Goal: Find specific page/section: Find specific page/section

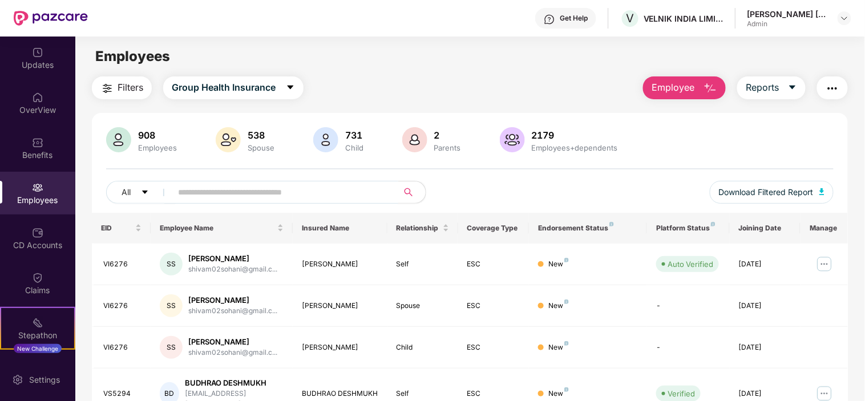
click at [188, 189] on input "text" at bounding box center [280, 192] width 205 height 17
paste input "******"
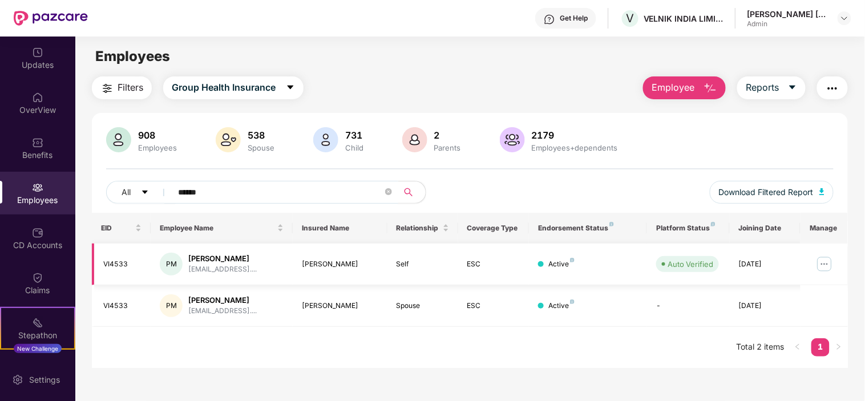
type input "******"
click at [829, 261] on img at bounding box center [824, 264] width 18 height 18
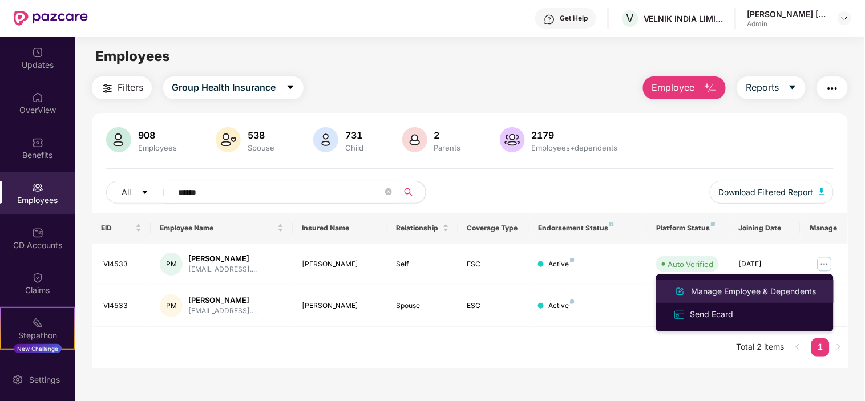
click at [722, 285] on div "Manage Employee & Dependents" at bounding box center [754, 291] width 130 height 13
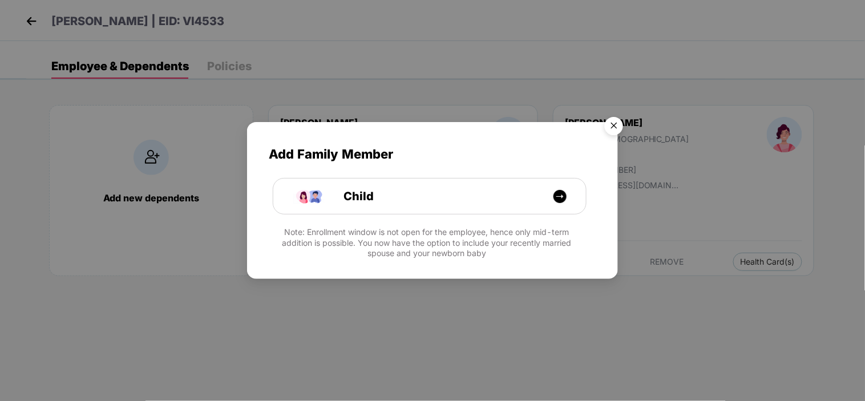
click at [624, 123] on img "Close" at bounding box center [614, 128] width 32 height 32
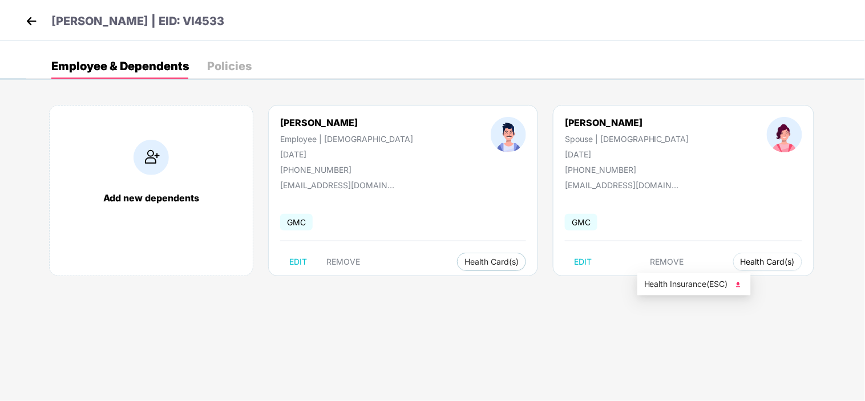
click at [741, 265] on span "Health Card(s)" at bounding box center [768, 262] width 54 height 6
click at [682, 288] on span "Health Insurance(ESC)" at bounding box center [694, 284] width 100 height 13
click at [36, 19] on img at bounding box center [31, 21] width 17 height 17
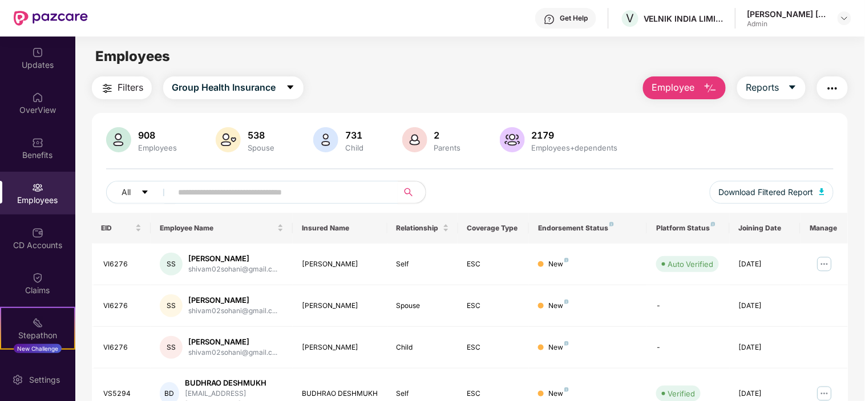
click at [39, 154] on div "Benefits" at bounding box center [37, 155] width 75 height 11
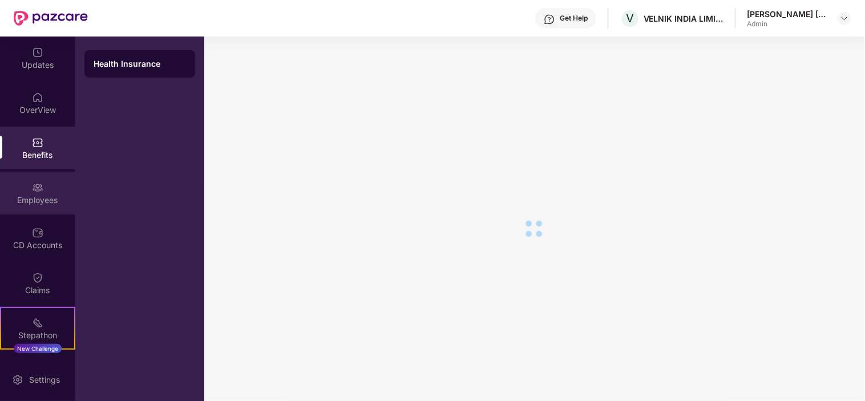
click at [23, 199] on div "Employees" at bounding box center [37, 200] width 75 height 11
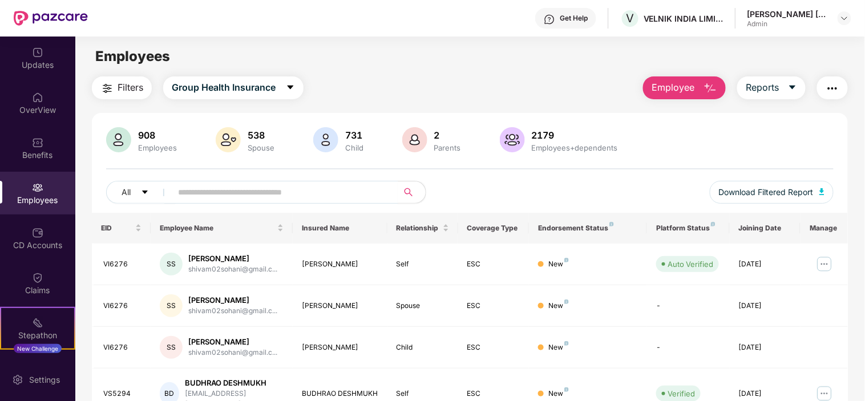
click at [21, 196] on div "Employees" at bounding box center [37, 200] width 75 height 11
